Goal: Task Accomplishment & Management: Manage account settings

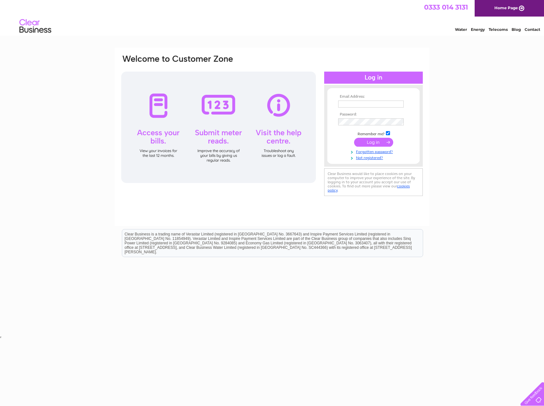
click at [359, 105] on input "text" at bounding box center [370, 103] width 65 height 7
type input "[EMAIL_ADDRESS][DOMAIN_NAME]"
click at [376, 142] on input "submit" at bounding box center [373, 142] width 39 height 9
click at [388, 103] on input "[EMAIL_ADDRESS][DOMAIN_NAME]" at bounding box center [370, 103] width 65 height 7
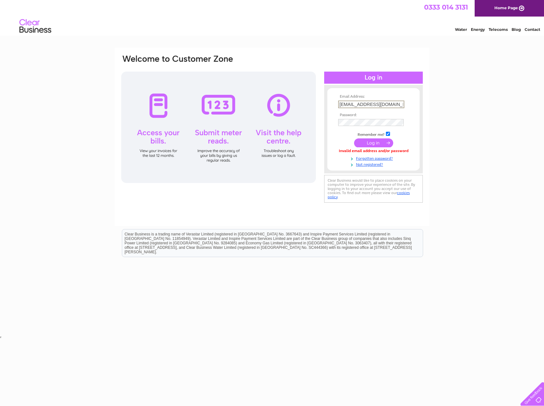
click at [440, 95] on div "Email Address: accounts@rovop.com Password:" at bounding box center [272, 191] width 544 height 287
click at [379, 141] on input "submit" at bounding box center [373, 142] width 39 height 9
click at [372, 106] on input "text" at bounding box center [371, 104] width 66 height 8
type input "[EMAIL_ADDRESS][DOMAIN_NAME]"
click at [378, 141] on input "submit" at bounding box center [373, 142] width 39 height 9
